Goal: Find specific page/section: Find specific page/section

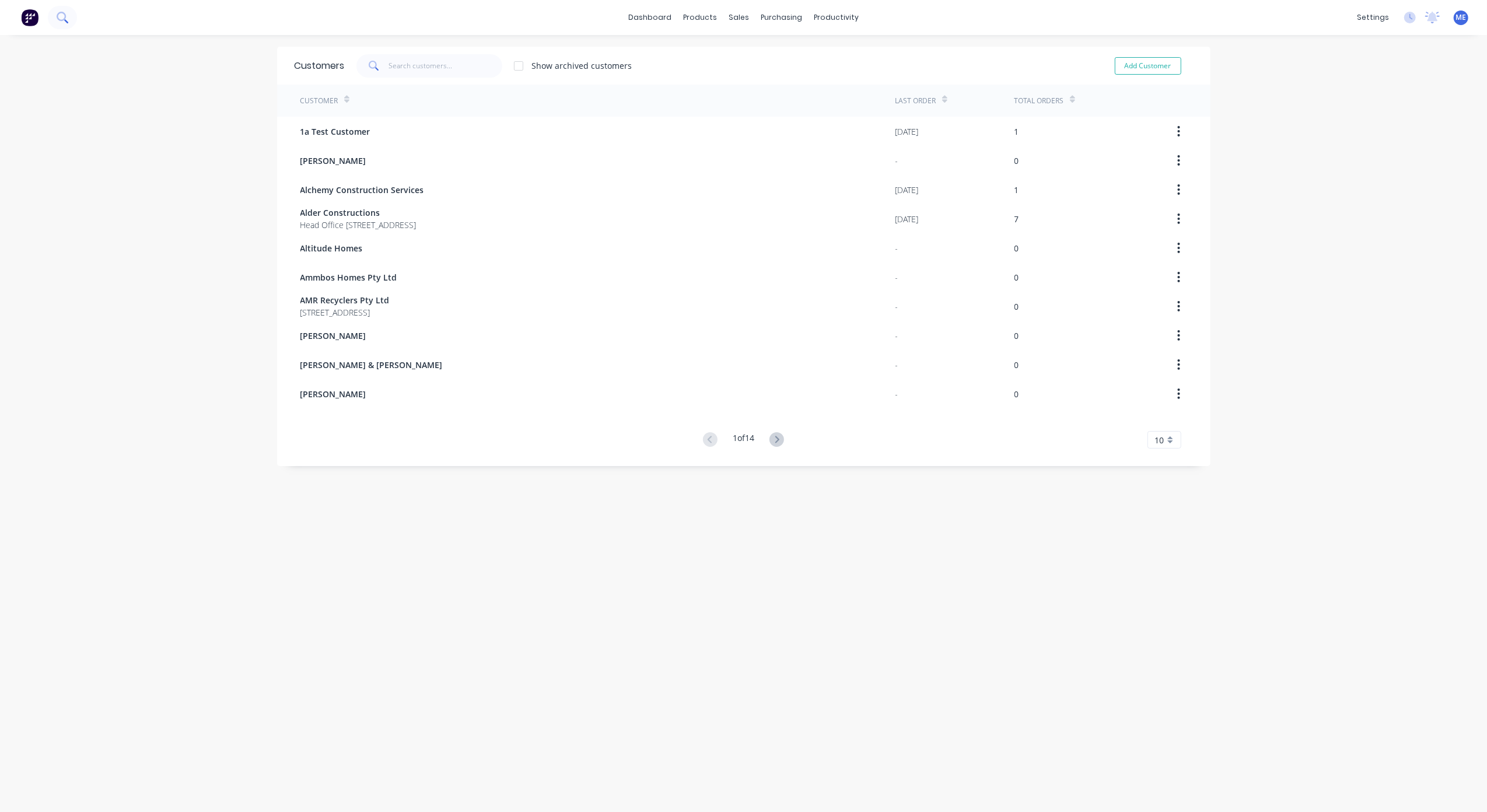
click at [59, 15] on icon at bounding box center [62, 18] width 11 height 11
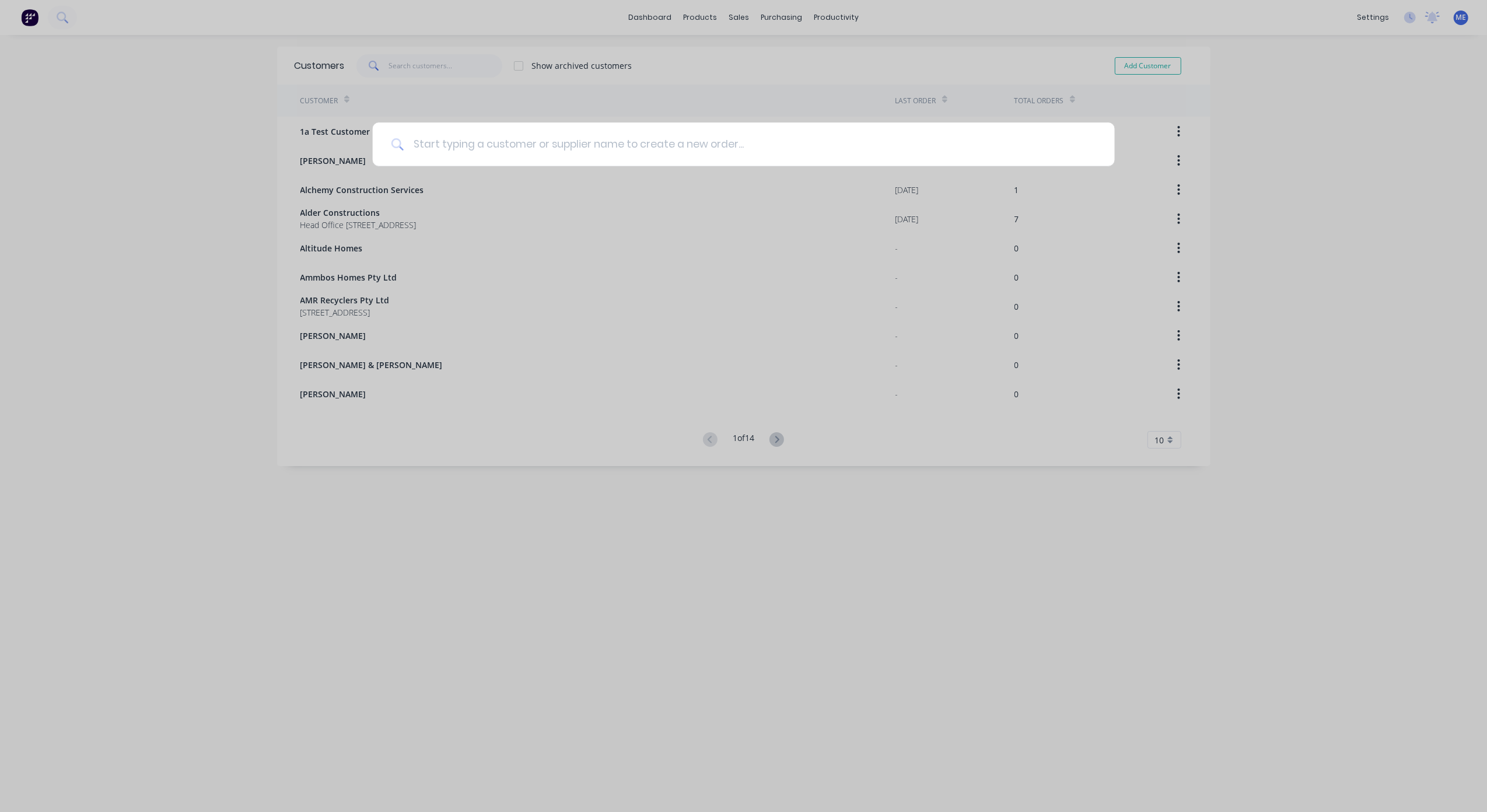
click at [478, 143] on input at bounding box center [749, 145] width 692 height 44
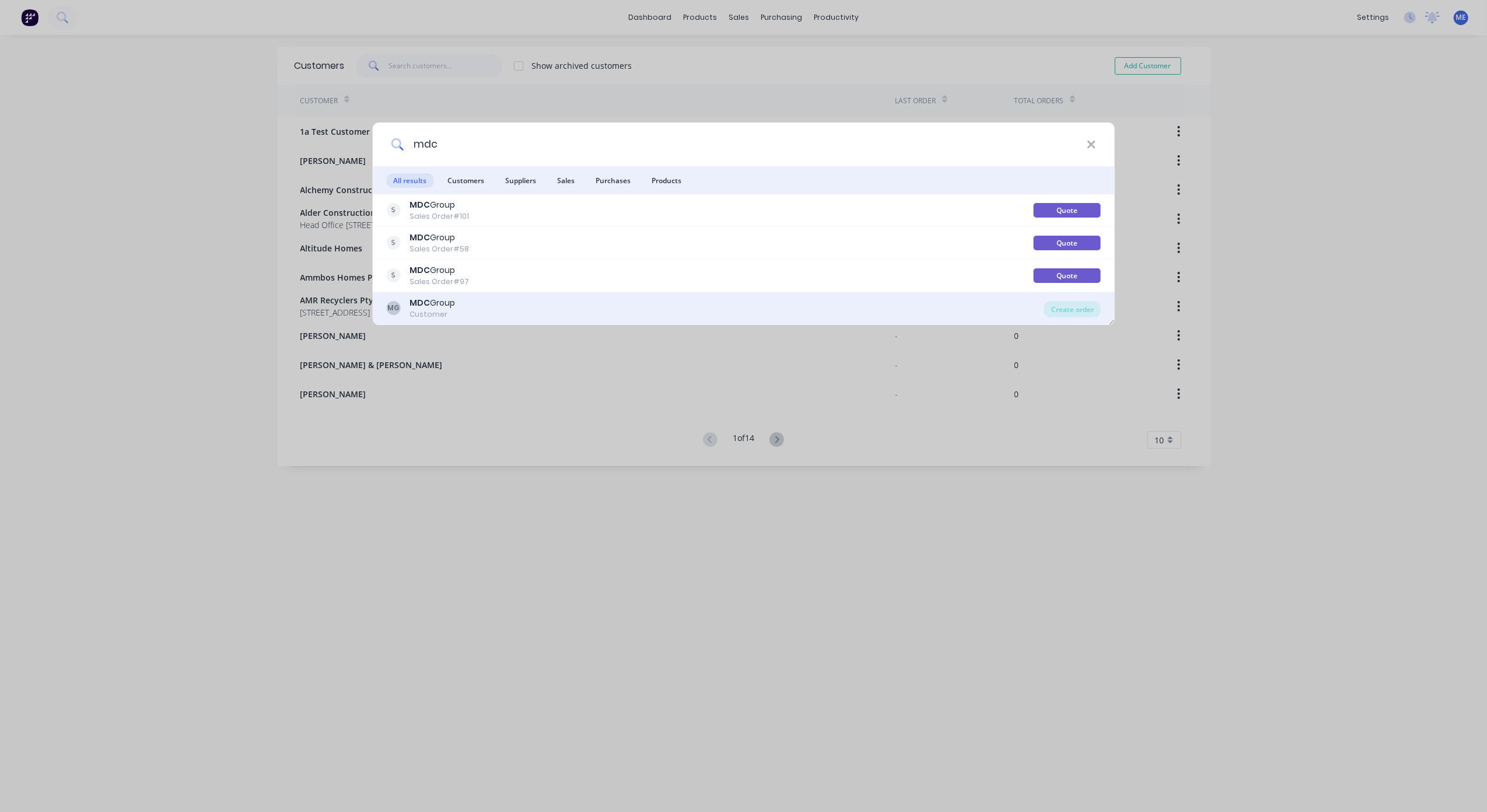
type input "mdc"
click at [447, 304] on div "MDC Group" at bounding box center [432, 303] width 46 height 13
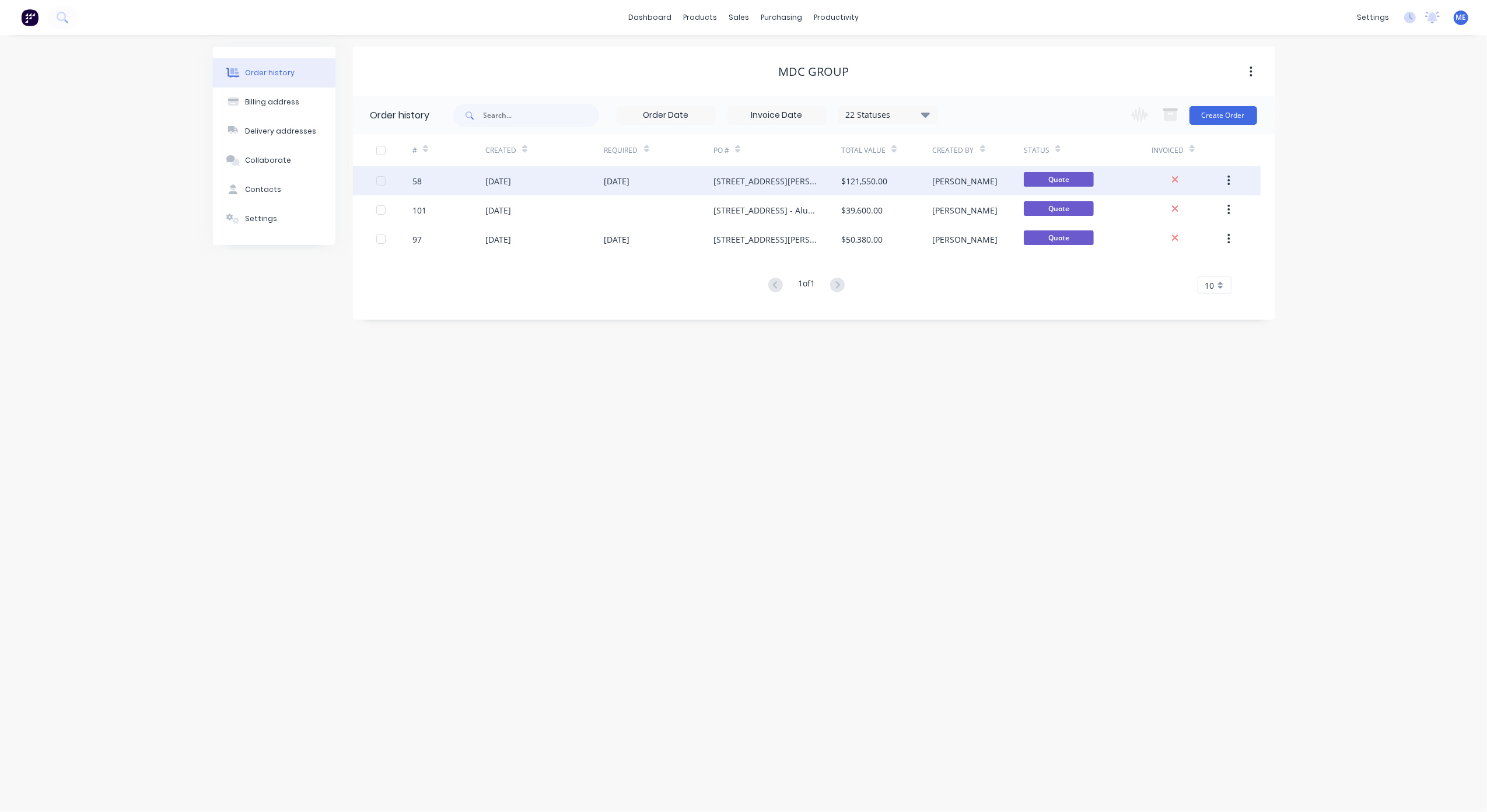
click at [727, 179] on div "[STREET_ADDRESS][PERSON_NAME] Paradise - Aluminium Screens & Balustrades - Rev 3" at bounding box center [766, 181] width 105 height 13
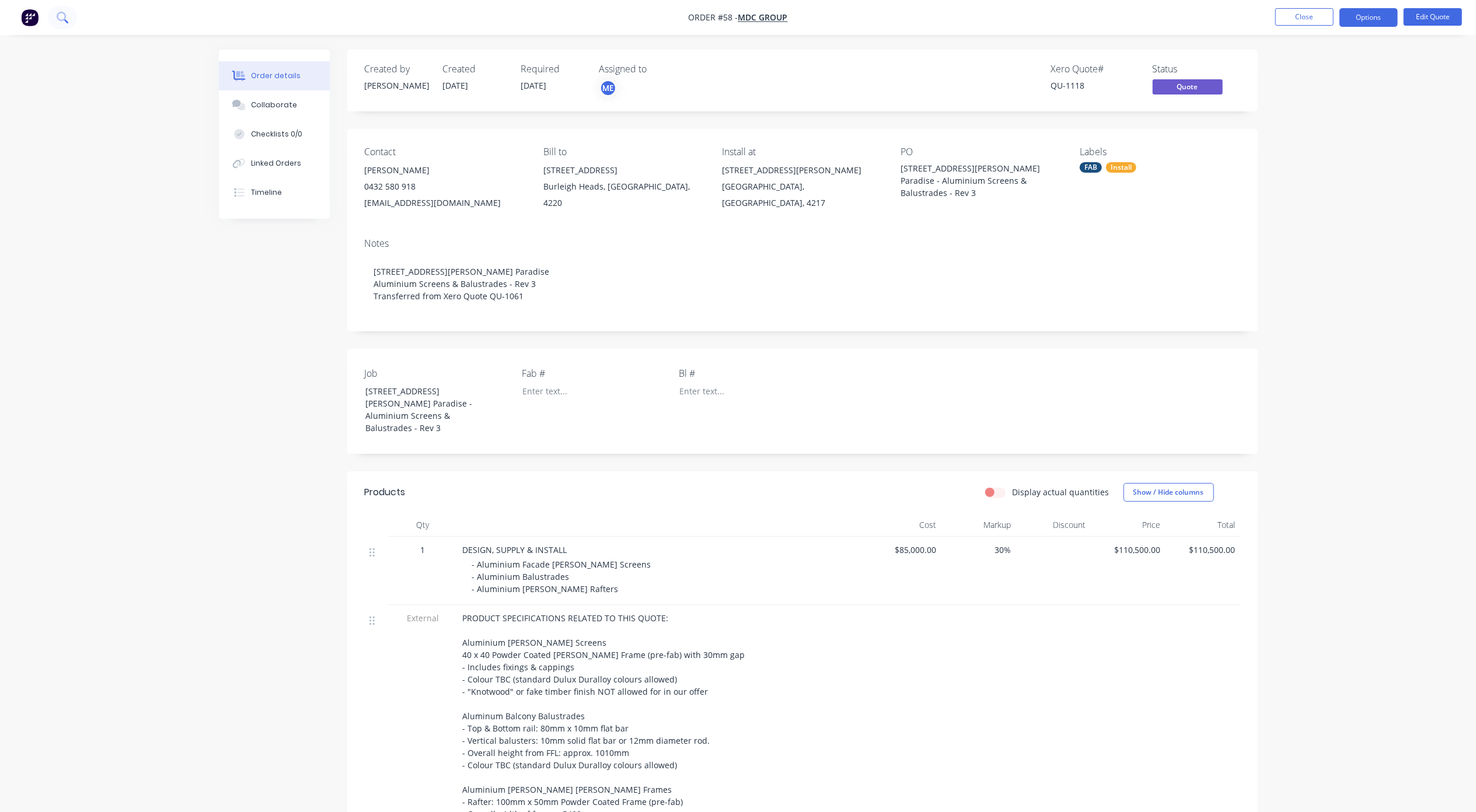
click at [72, 19] on button at bounding box center [62, 17] width 29 height 23
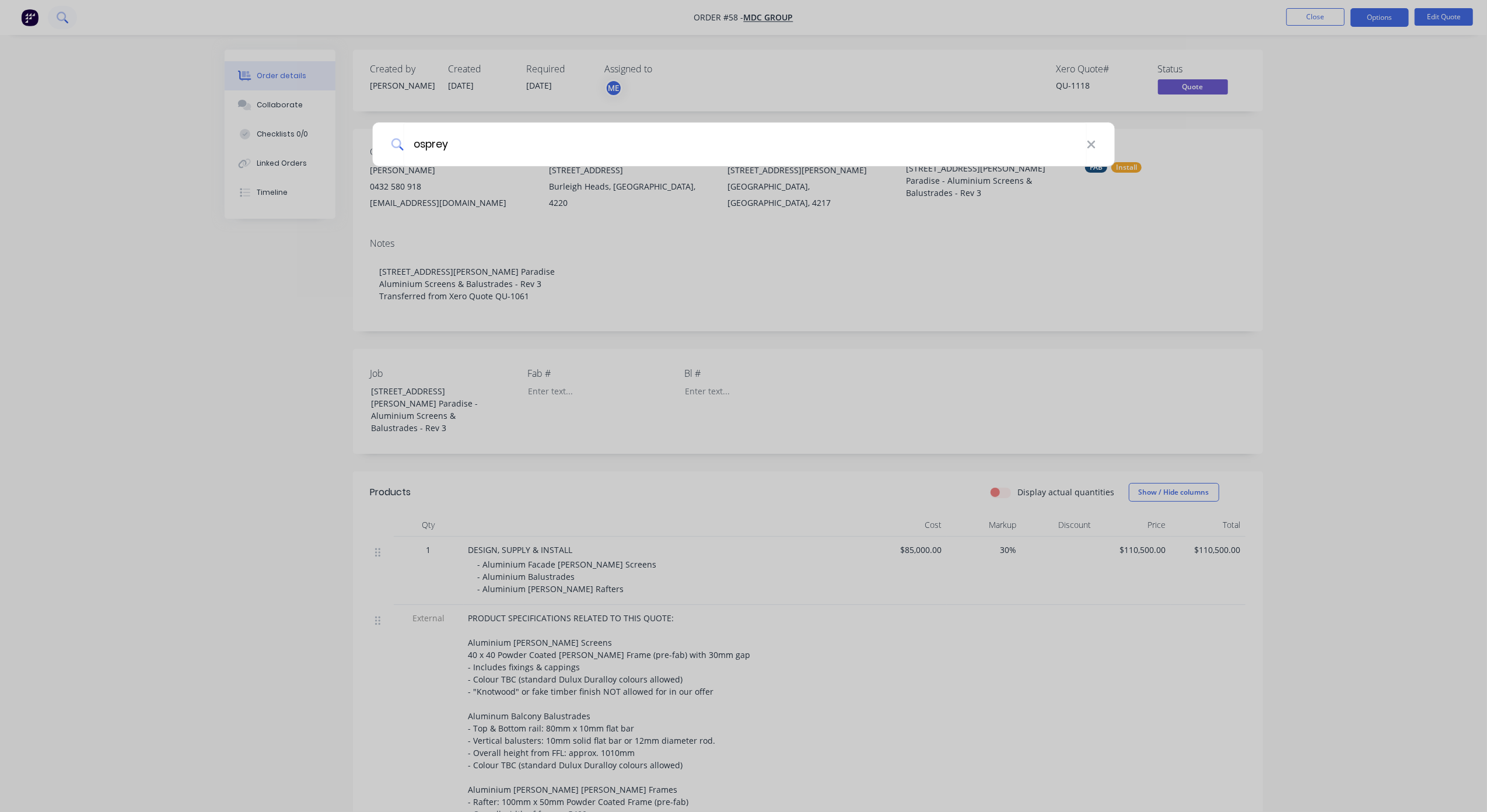
type input "osprey"
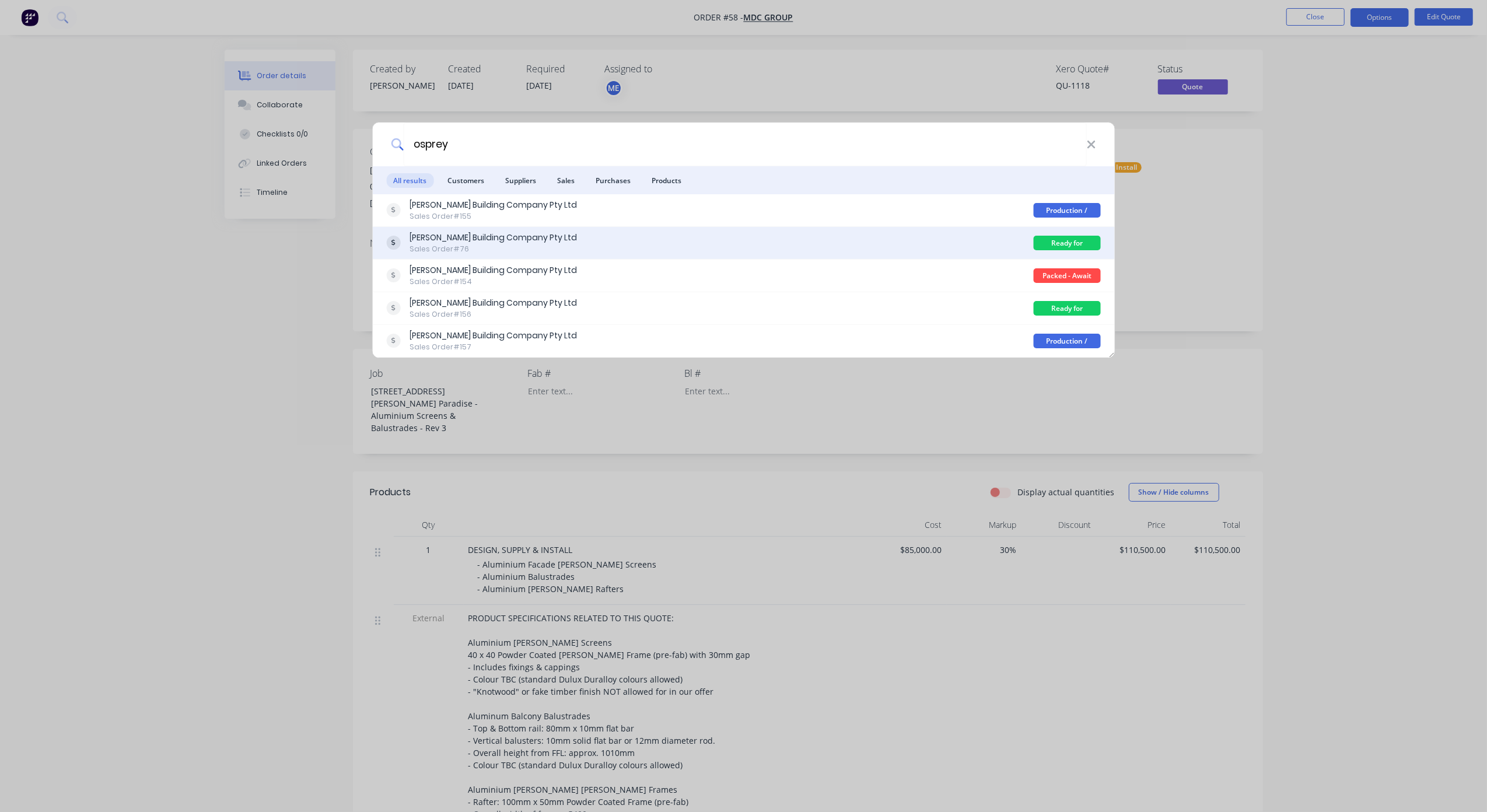
click at [501, 248] on div "Sales Order #76" at bounding box center [493, 249] width 167 height 11
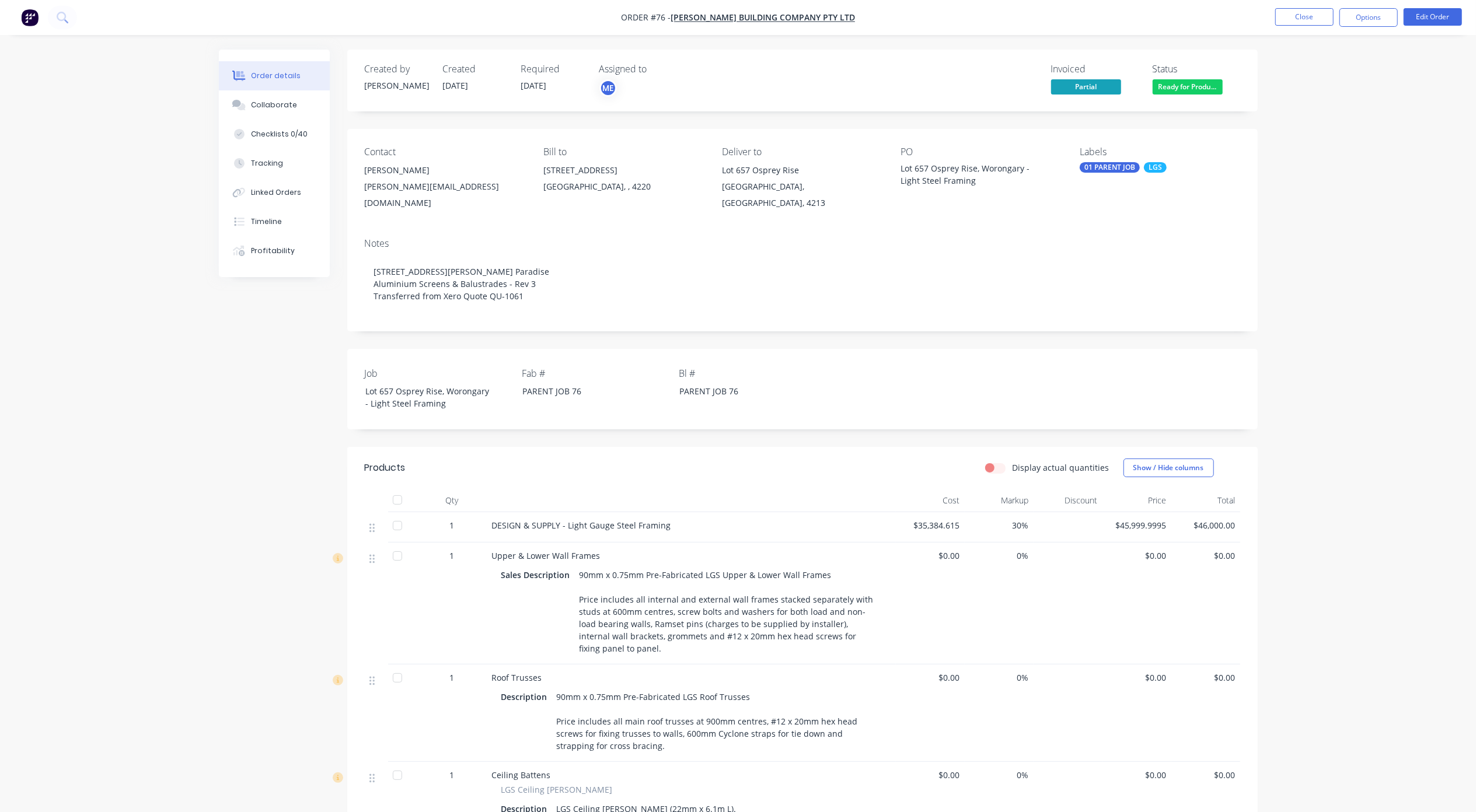
click at [1374, 174] on div "Order details Collaborate Checklists 0/40 Tracking Linked Orders Timeline Profi…" at bounding box center [738, 590] width 1476 height 1181
click at [1371, 213] on div "Order details Collaborate Checklists 0/40 Tracking Linked Orders Timeline Profi…" at bounding box center [738, 590] width 1476 height 1181
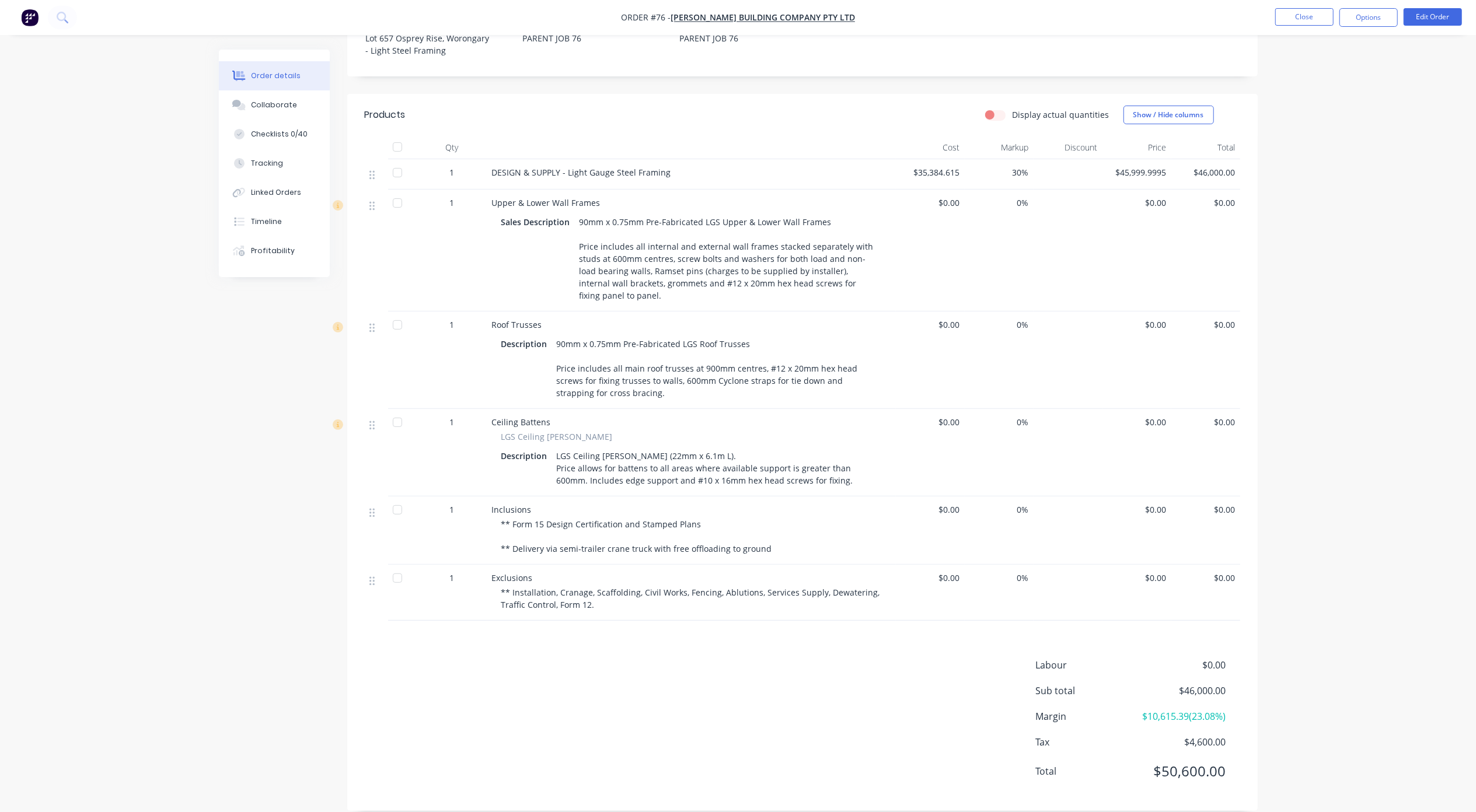
scroll to position [374, 0]
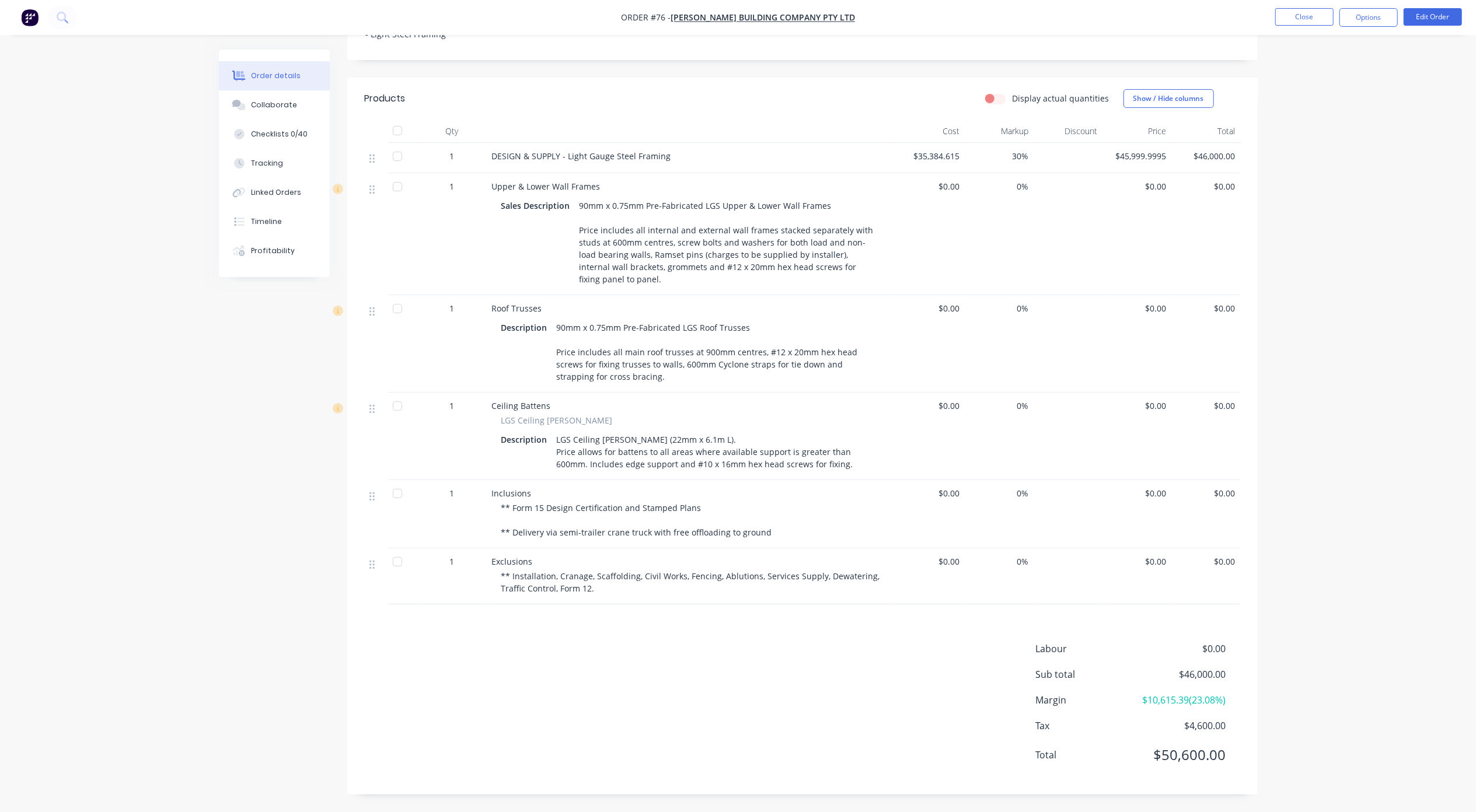
click at [1384, 154] on div "Order details Collaborate Checklists 0/40 Tracking Linked Orders Timeline Profi…" at bounding box center [738, 221] width 1476 height 1181
click at [1408, 204] on div "Order details Collaborate Checklists 0/40 Tracking Linked Orders Timeline Profi…" at bounding box center [738, 221] width 1476 height 1181
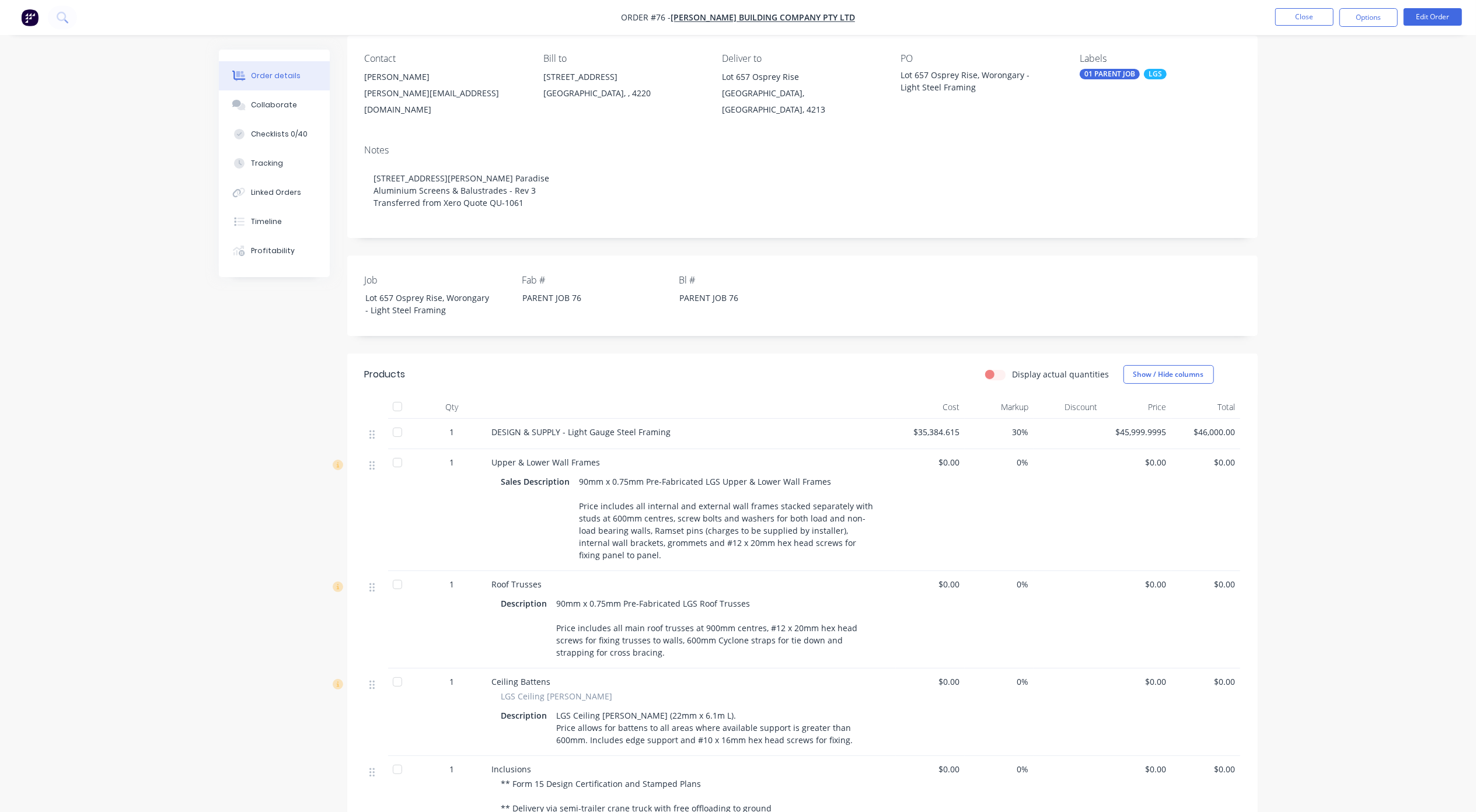
scroll to position [63, 0]
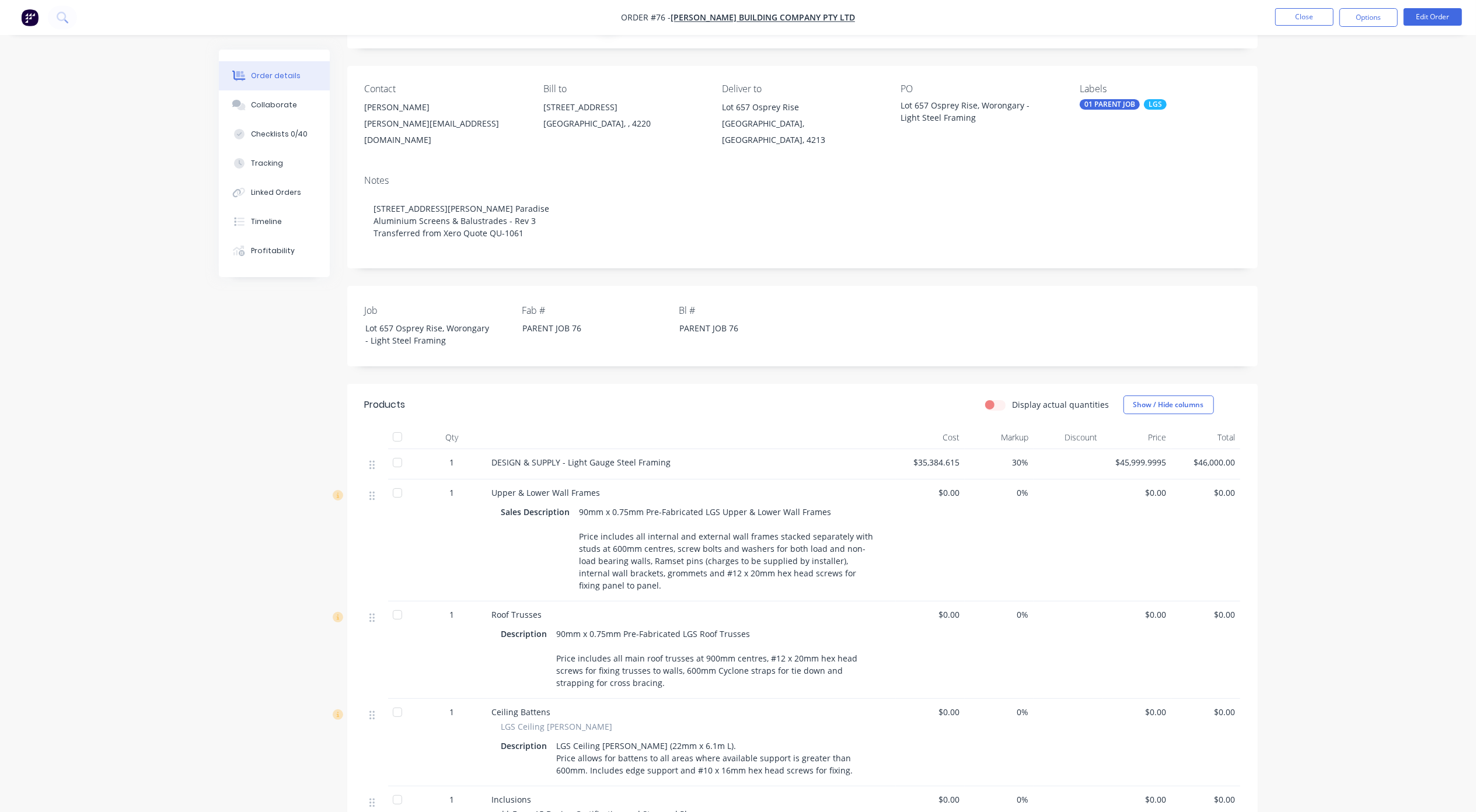
drag, startPoint x: 285, startPoint y: 108, endPoint x: 351, endPoint y: 117, distance: 66.6
click at [285, 107] on div "Collaborate" at bounding box center [274, 105] width 46 height 11
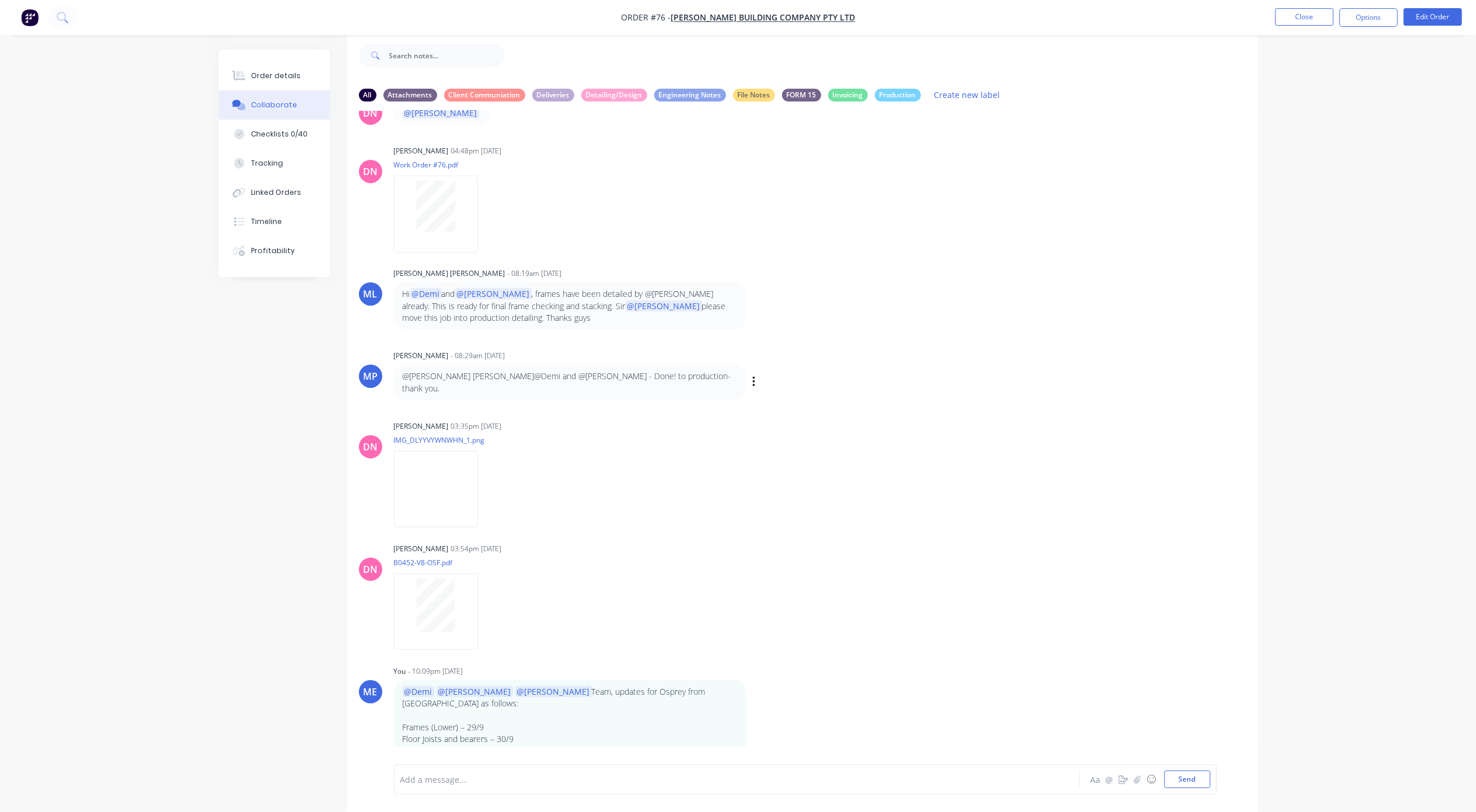
scroll to position [1261, 0]
